Goal: Task Accomplishment & Management: Use online tool/utility

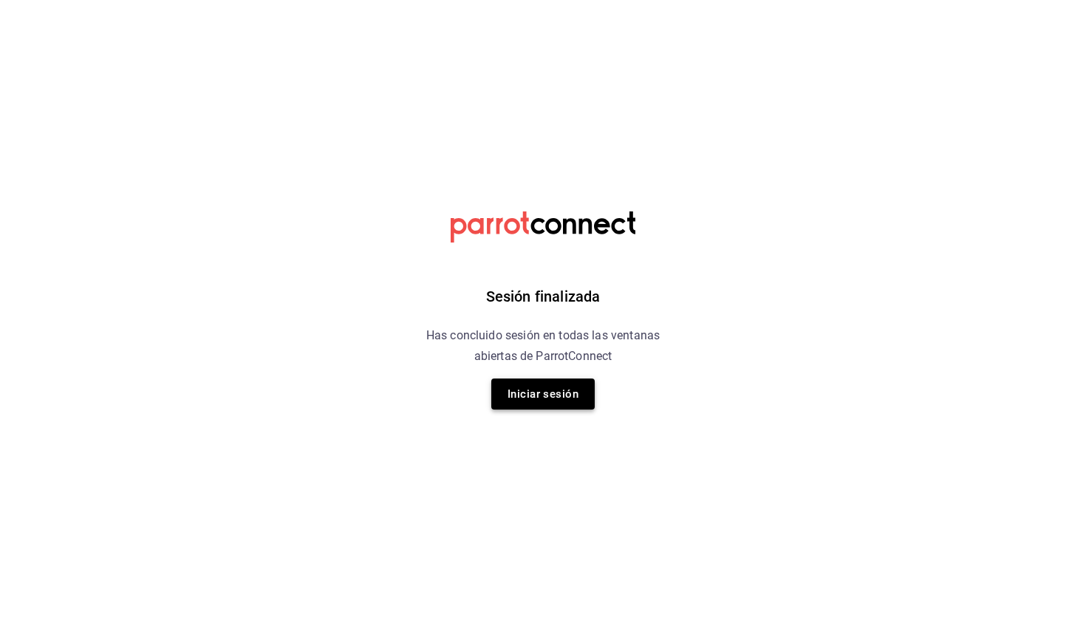
click at [547, 394] on button "Iniciar sesión" at bounding box center [542, 393] width 103 height 31
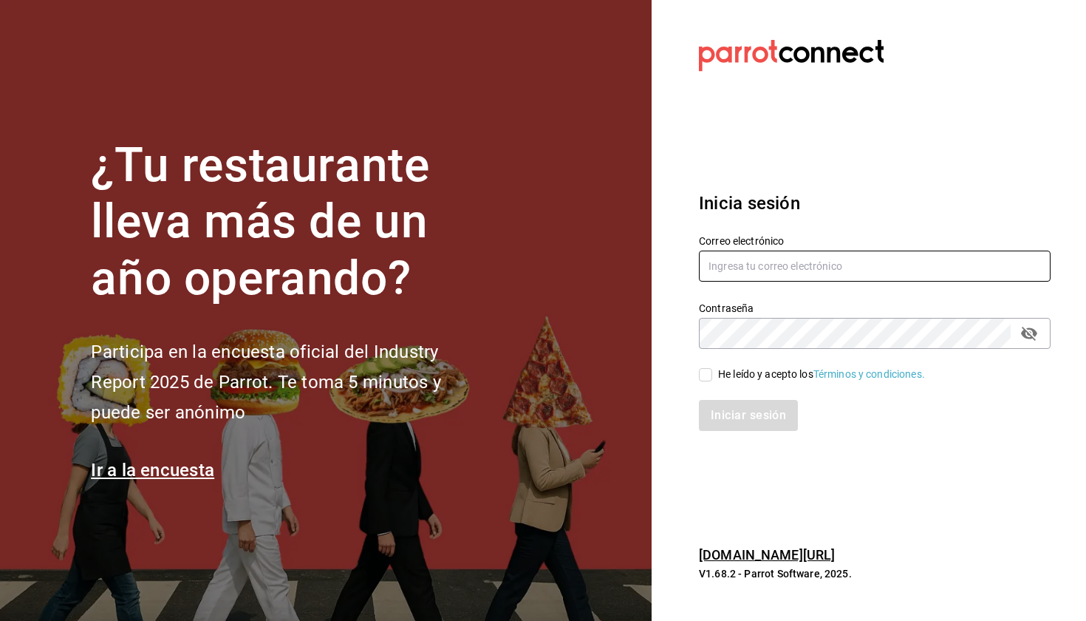
type input "laumoreno2919@gmail.com"
click at [710, 374] on input "He leído y acepto los Términos y condiciones." at bounding box center [705, 374] width 13 height 13
checkbox input "true"
click at [740, 421] on button "Iniciar sesión" at bounding box center [748, 415] width 99 height 31
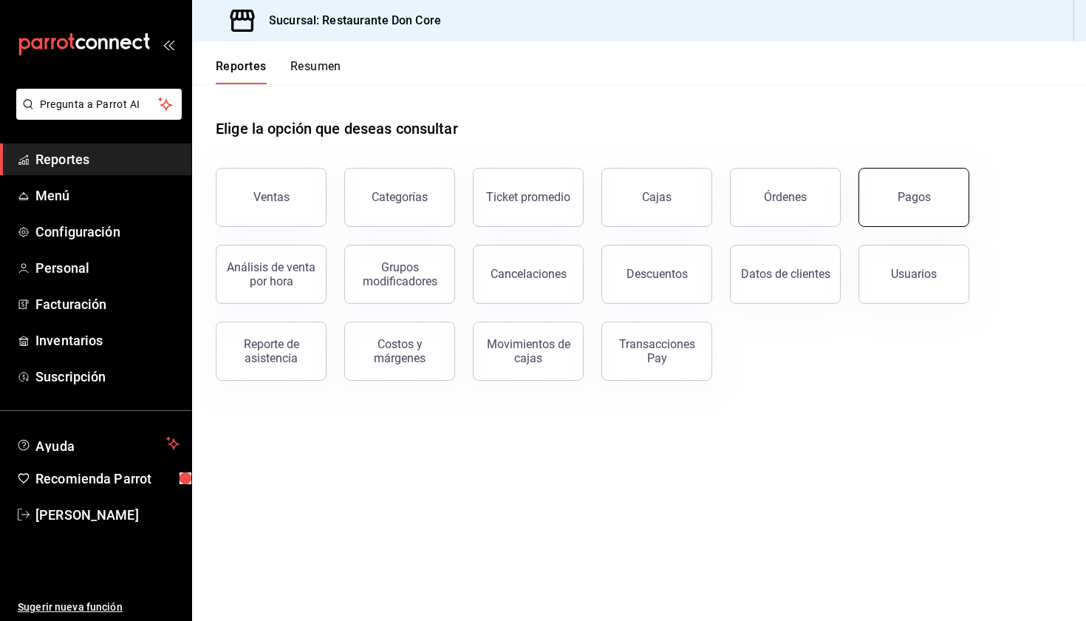
click at [919, 210] on button "Pagos" at bounding box center [913, 197] width 111 height 59
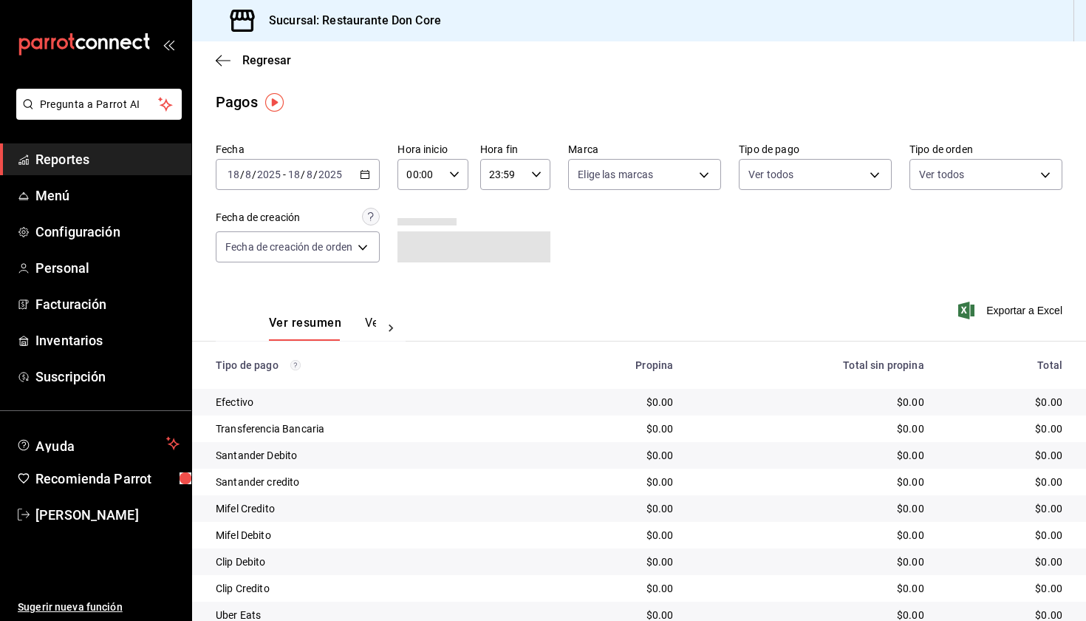
click at [369, 177] on \(Stroke\) "button" at bounding box center [365, 175] width 9 height 8
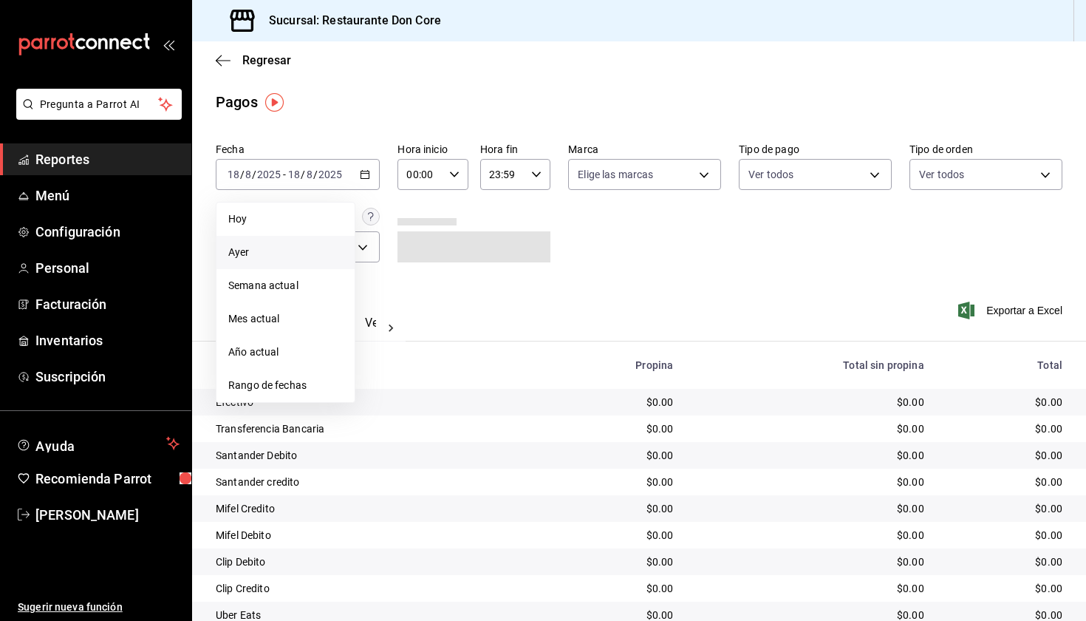
click at [305, 264] on li "Ayer" at bounding box center [285, 252] width 138 height 33
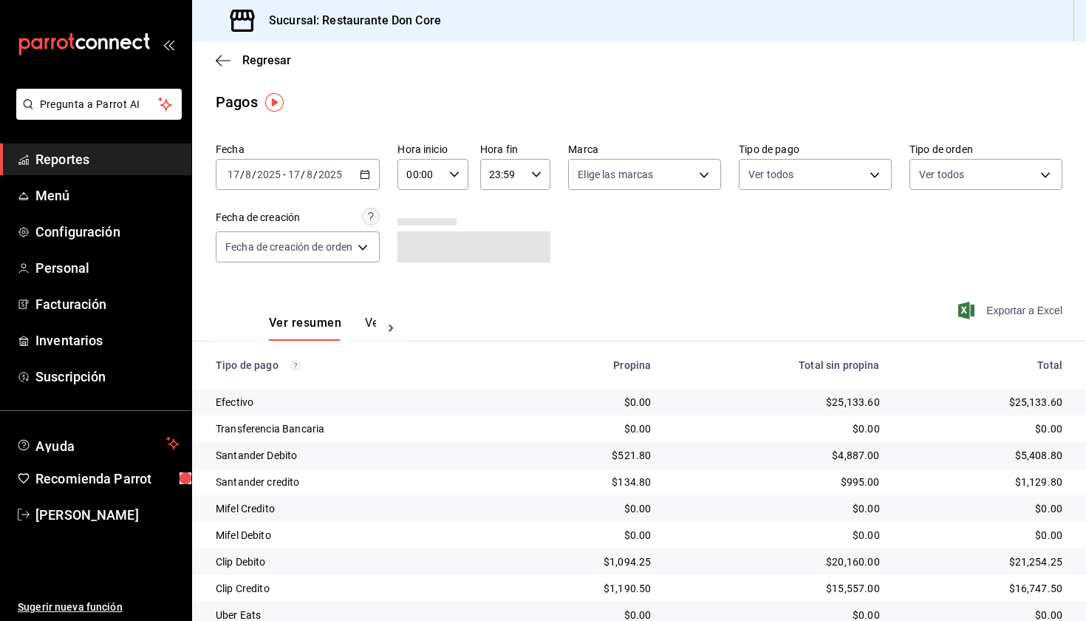
click at [1009, 311] on span "Exportar a Excel" at bounding box center [1011, 310] width 101 height 18
